Goal: Information Seeking & Learning: Find specific fact

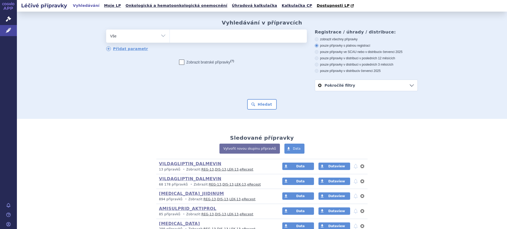
click at [159, 35] on select "Vše Přípravek/SUKL kód MAH VPOIS ATC/Aktivní látka Léková forma Síla" at bounding box center [137, 36] width 63 height 12
select select "filter-atc-group"
click at [106, 30] on select "Vše Přípravek/SUKL kód MAH VPOIS ATC/Aktivní látka Léková forma Síla" at bounding box center [137, 36] width 63 height 12
click at [183, 35] on ul at bounding box center [238, 35] width 137 height 11
click at [170, 35] on select at bounding box center [169, 35] width 0 height 13
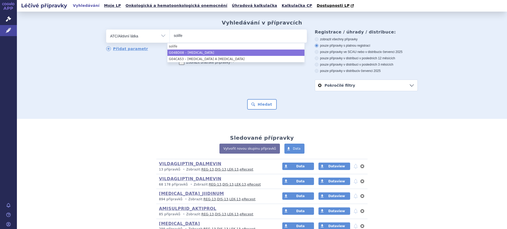
type input "solife"
select select "G04BD08"
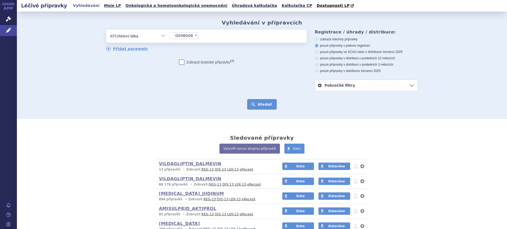
click at [257, 107] on button "Hledat" at bounding box center [262, 104] width 30 height 11
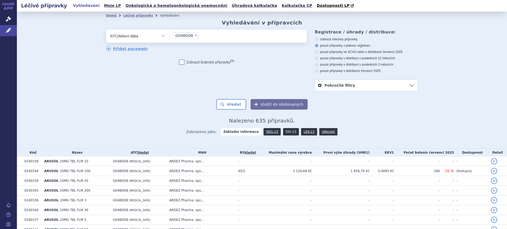
click at [284, 133] on link "DIS-13" at bounding box center [291, 131] width 16 height 7
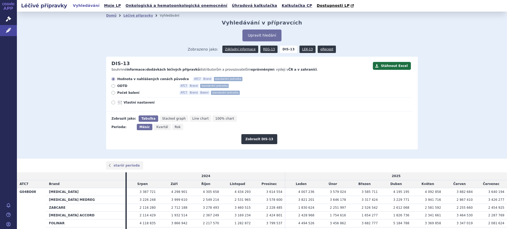
click at [175, 129] on span "Rok" at bounding box center [178, 127] width 6 height 4
click at [172, 128] on input "Rok" at bounding box center [173, 125] width 3 height 3
radio input "true"
click at [114, 103] on label "Vlastní nastavení" at bounding box center [261, 103] width 301 height 4
click at [114, 103] on input "Vlastní nastavení" at bounding box center [113, 103] width 3 height 3
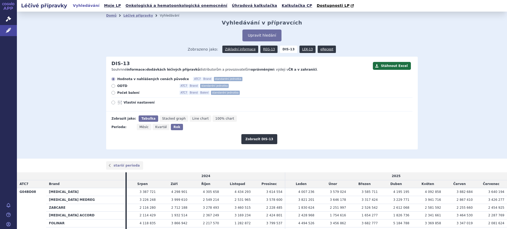
radio input "true"
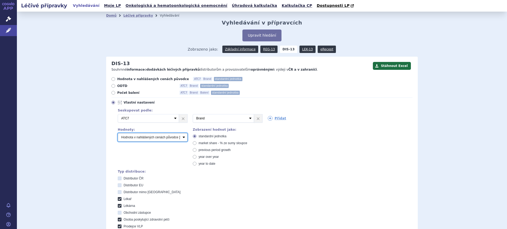
click at [177, 137] on select "Počet balení Hodnota v nahlášených cenách původce [DIS-13] Hodnota v maximálníc…" at bounding box center [153, 137] width 70 height 8
select select "dddPerPackage"
click at [118, 134] on select "Počet balení Hodnota v nahlášených cenách původce [DIS-13] Hodnota v maximálníc…" at bounding box center [153, 137] width 70 height 8
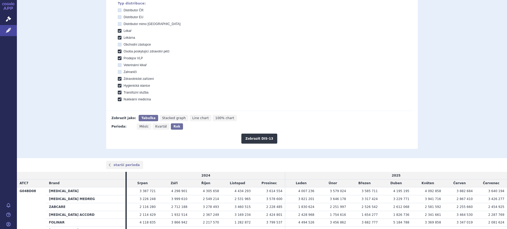
scroll to position [172, 0]
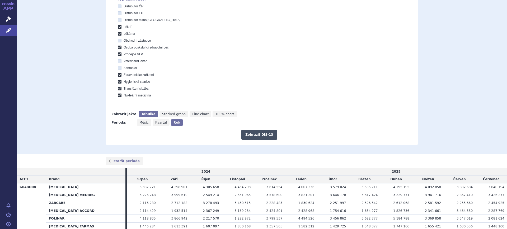
click at [265, 133] on button "Zobrazit DIS-13" at bounding box center [259, 135] width 36 height 10
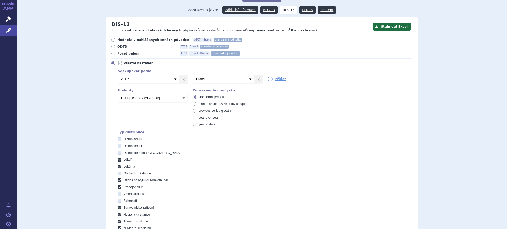
scroll to position [36, 0]
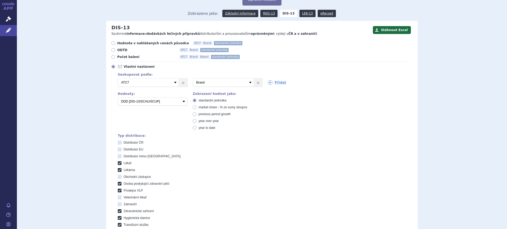
click at [221, 106] on span "market share - % ze sumy sloupce" at bounding box center [223, 108] width 49 height 4
click at [197, 106] on input "market share - % ze sumy sloupce" at bounding box center [194, 107] width 3 height 3
radio input "true"
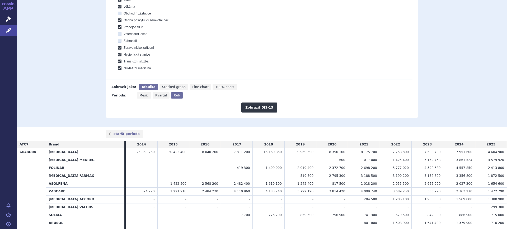
scroll to position [181, 0]
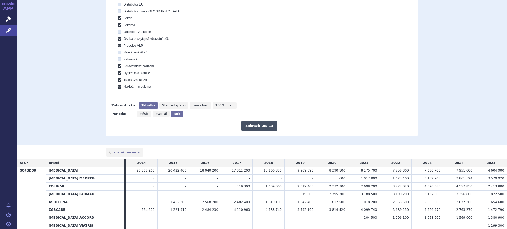
click at [257, 126] on button "Zobrazit DIS-13" at bounding box center [259, 126] width 36 height 10
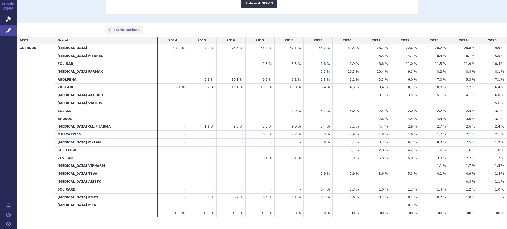
scroll to position [314, 0]
